Goal: Task Accomplishment & Management: Manage account settings

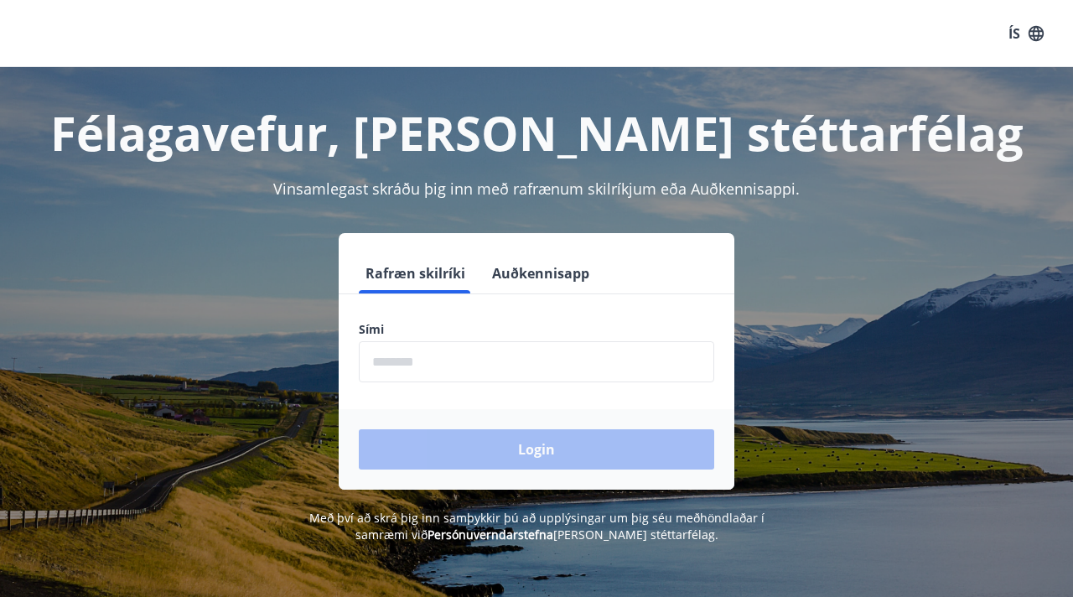
click at [599, 349] on input "phone" at bounding box center [536, 361] width 355 height 41
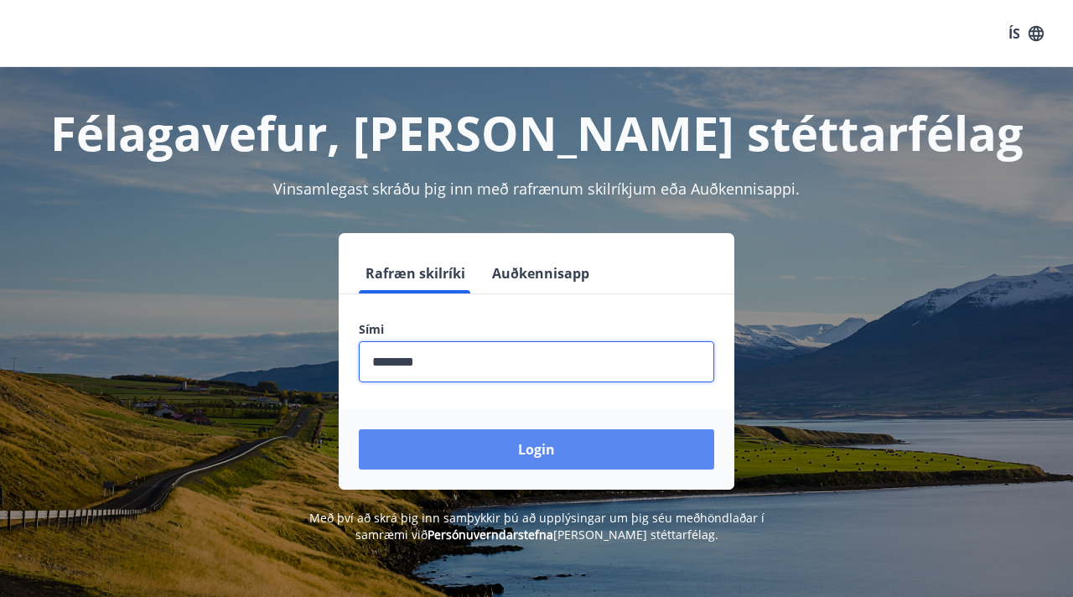
type input "********"
click at [506, 467] on button "Login" at bounding box center [536, 449] width 355 height 40
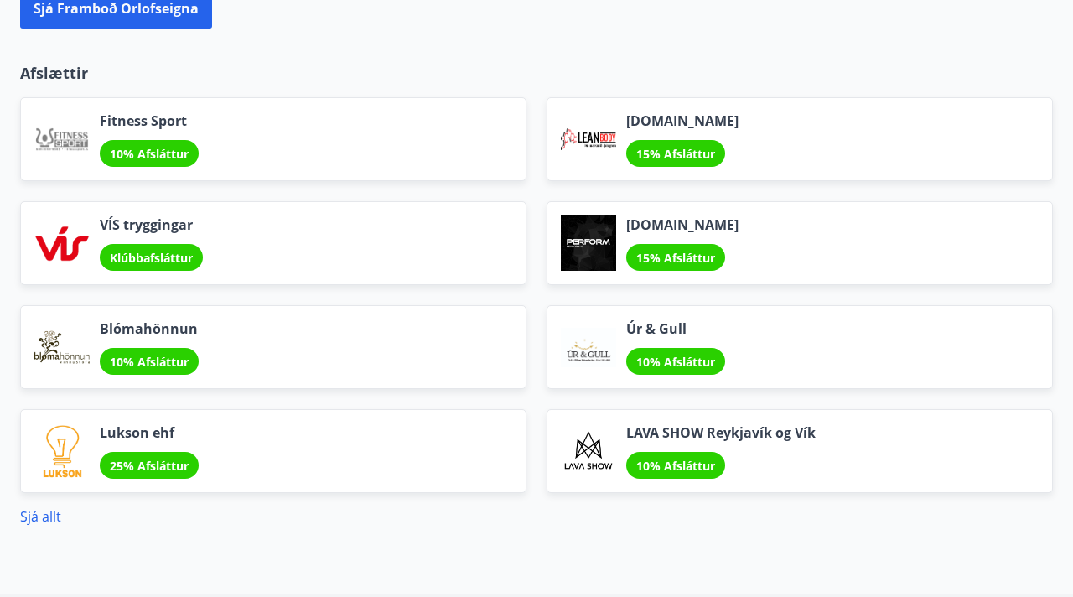
scroll to position [2065, 0]
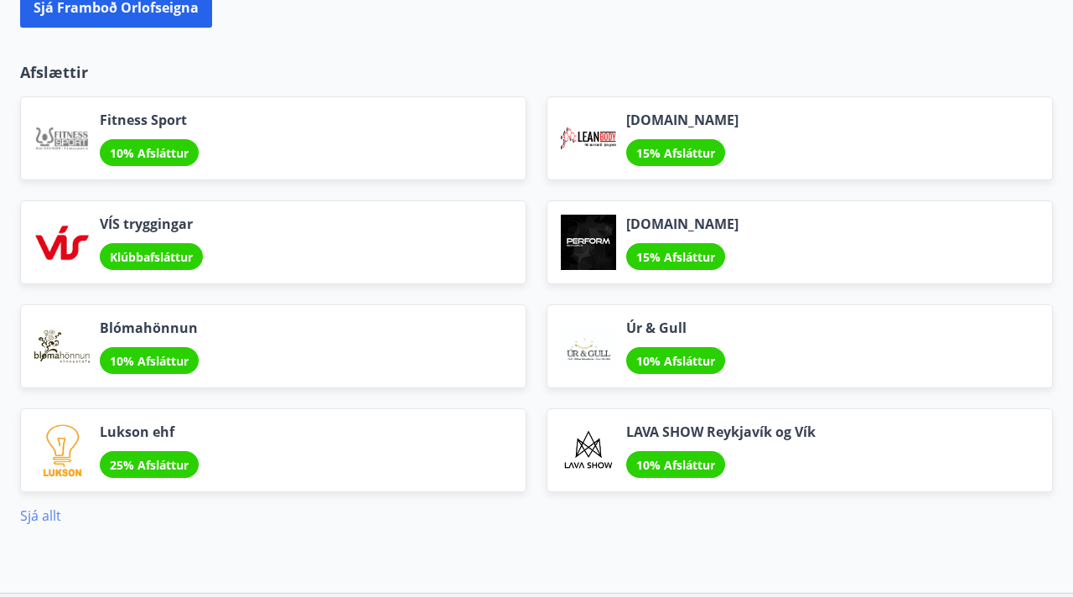
click at [51, 515] on link "Sjá allt" at bounding box center [40, 515] width 41 height 18
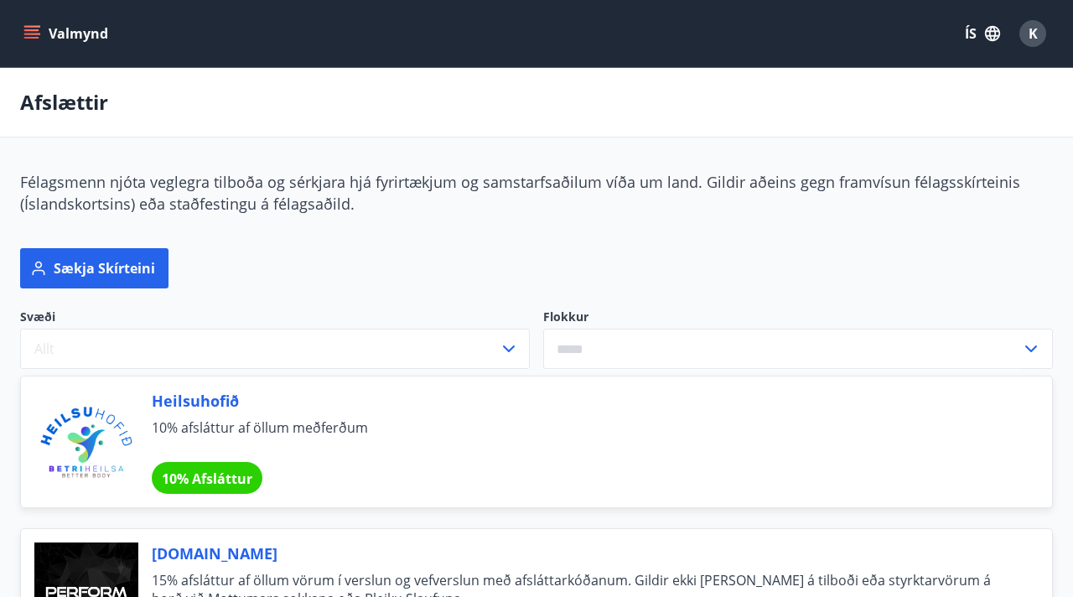
click at [87, 106] on p "Afslættir" at bounding box center [64, 102] width 88 height 29
click at [33, 18] on div "Valmynd ÍS K" at bounding box center [536, 33] width 1033 height 40
click at [35, 22] on button "Valmynd" at bounding box center [67, 33] width 95 height 30
click at [1027, 25] on div "K" at bounding box center [1032, 33] width 27 height 27
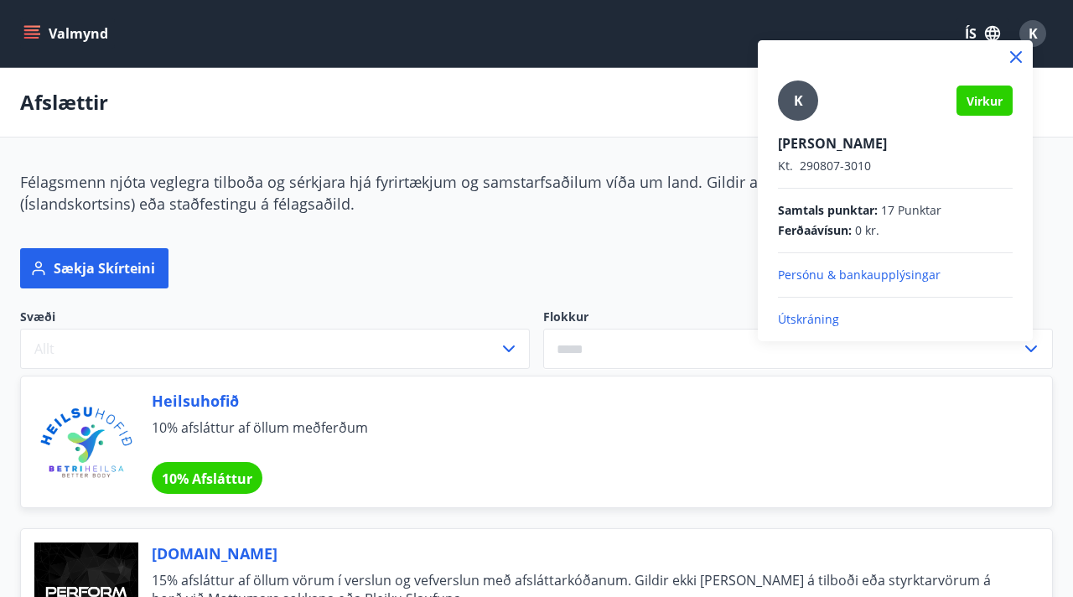
click at [840, 280] on p "Persónu & bankaupplýsingar" at bounding box center [895, 275] width 235 height 17
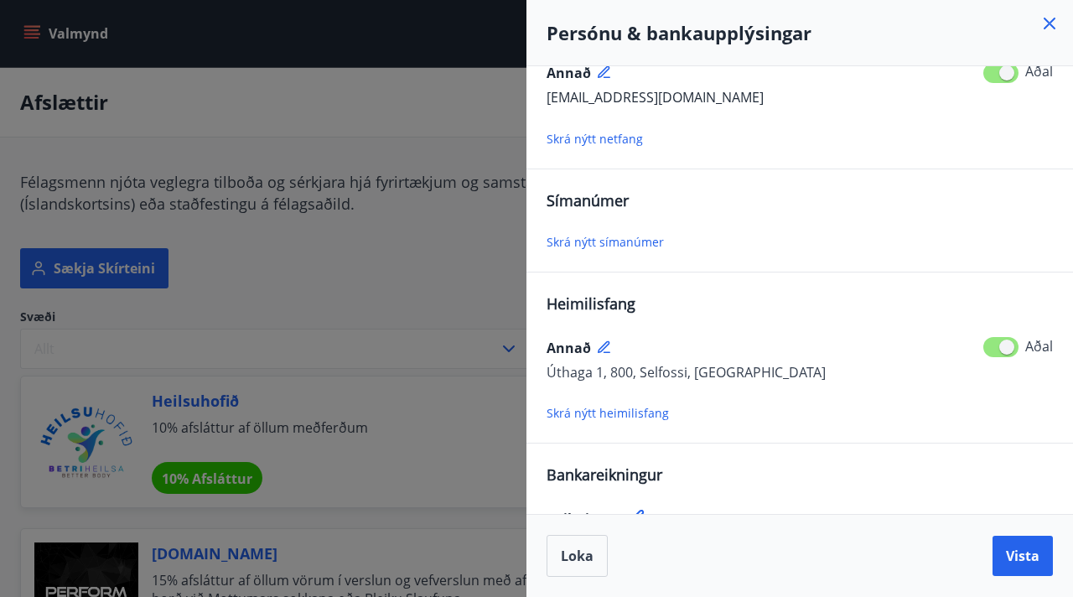
scroll to position [80, 0]
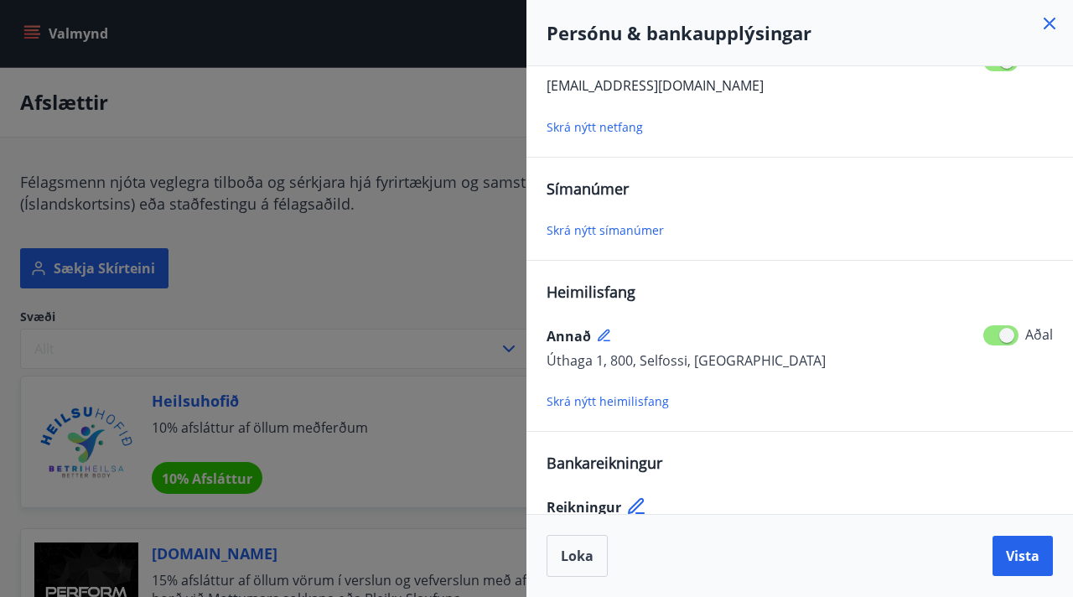
click at [613, 233] on span "Skrá nýtt símanúmer" at bounding box center [605, 230] width 117 height 16
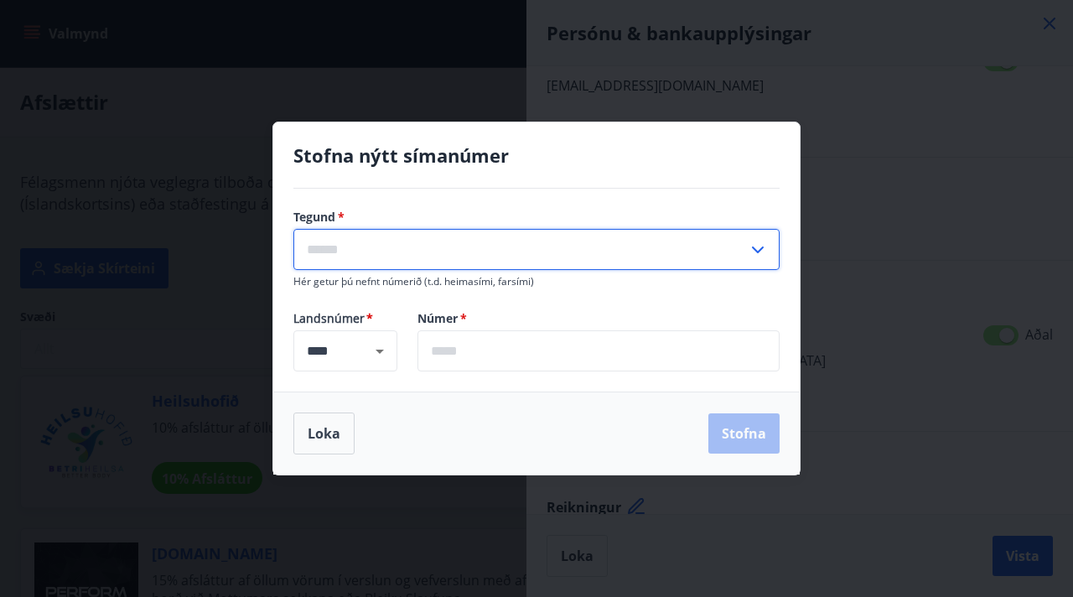
click at [602, 236] on input "text" at bounding box center [520, 249] width 454 height 41
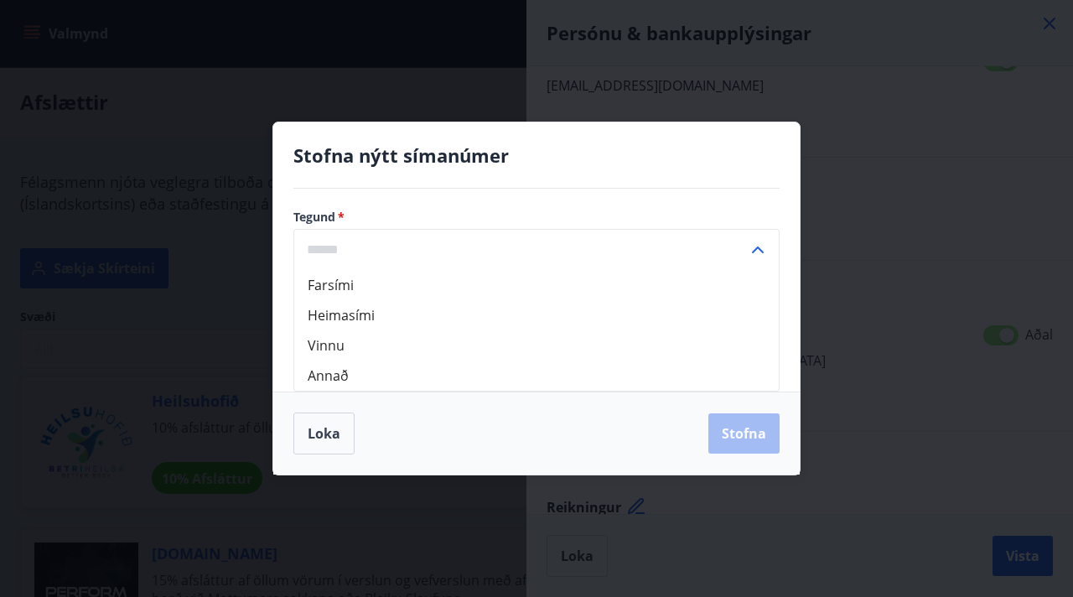
click at [571, 277] on li "Farsími" at bounding box center [536, 285] width 485 height 30
type input "*******"
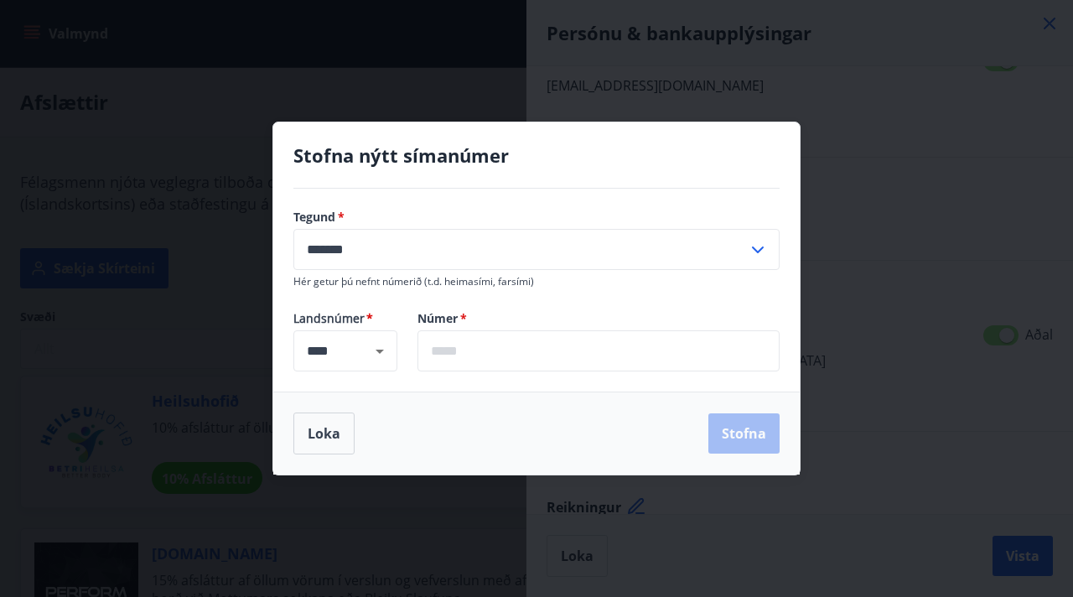
click at [515, 353] on input "text" at bounding box center [598, 350] width 362 height 41
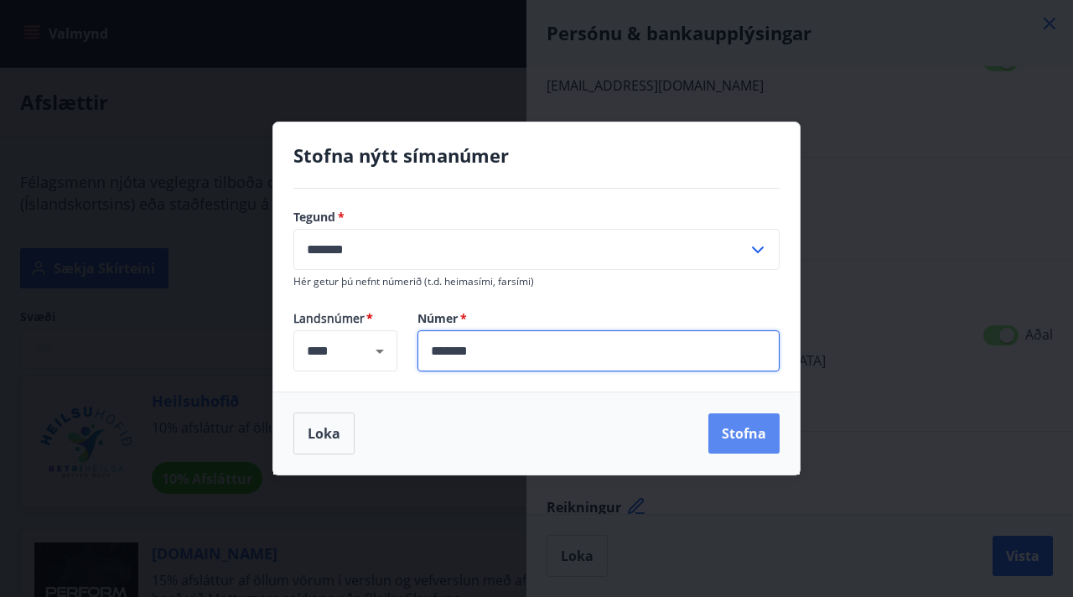
type input "*******"
click at [740, 437] on button "Stofna" at bounding box center [743, 433] width 71 height 40
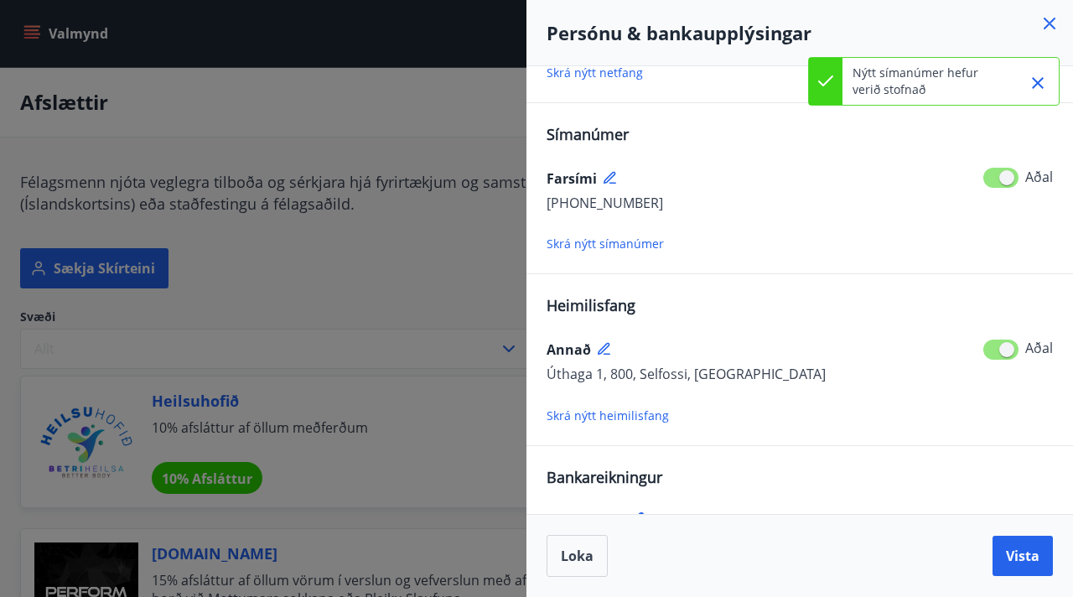
scroll to position [196, 0]
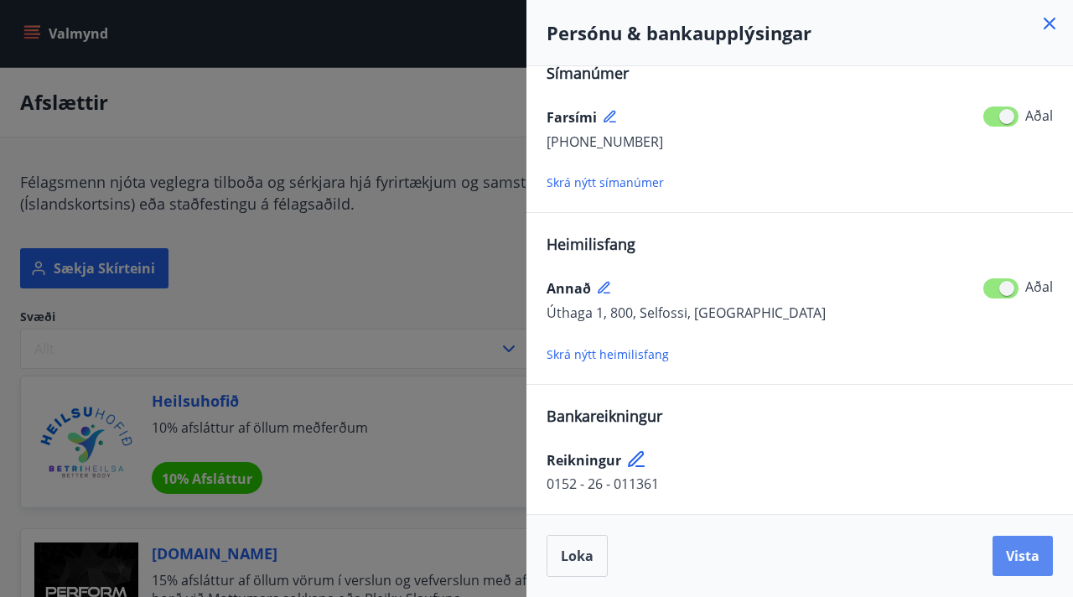
click at [1011, 553] on span "Vista" at bounding box center [1023, 556] width 34 height 18
